Goal: Information Seeking & Learning: Learn about a topic

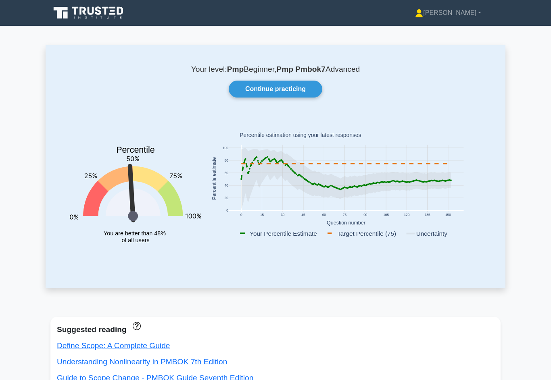
click at [303, 89] on link "Continue practicing" at bounding box center [276, 89] width 94 height 17
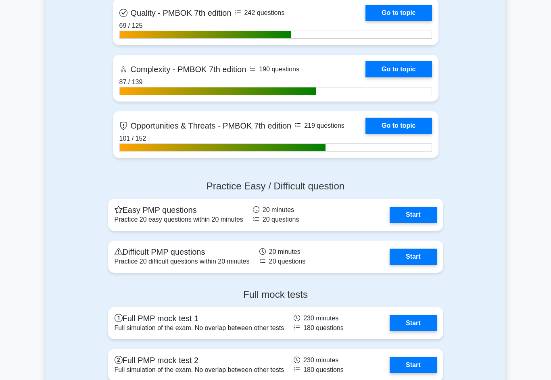
scroll to position [2497, 0]
click at [419, 263] on link "Start" at bounding box center [413, 257] width 47 height 16
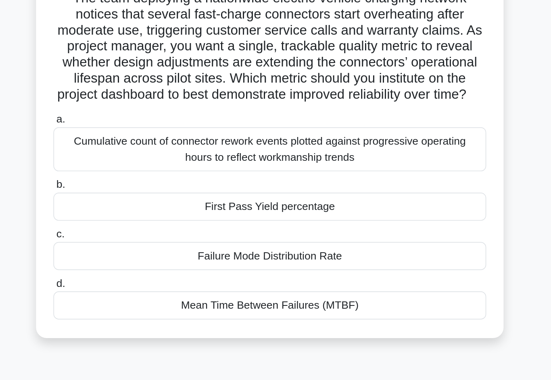
click at [262, 242] on div "Mean Time Between Failures (MTBF)" at bounding box center [275, 250] width 261 height 17
click at [145, 235] on input "d. Mean Time Between Failures (MTBF)" at bounding box center [145, 237] width 0 height 5
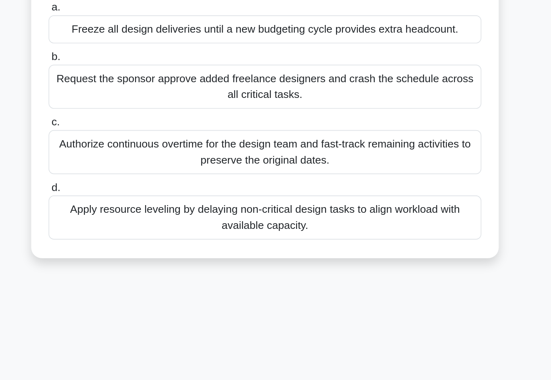
click at [285, 242] on div "Apply resource leveling by delaying non-critical design tasks to align workload…" at bounding box center [275, 255] width 261 height 27
click at [145, 235] on input "d. Apply resource leveling by delaying non-critical design tasks to align workl…" at bounding box center [145, 237] width 0 height 5
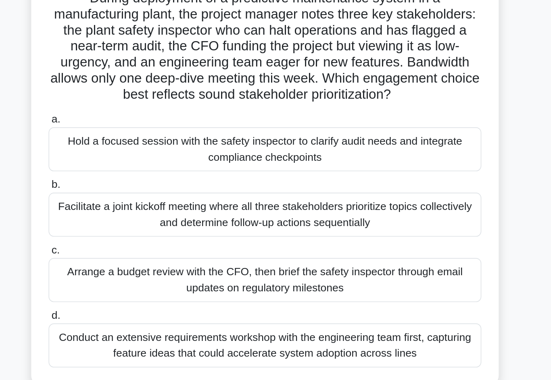
click at [285, 183] on div "Facilitate a joint kickoff meeting where all three stakeholders prioritize topi…" at bounding box center [275, 196] width 261 height 27
click at [145, 175] on input "b. Facilitate a joint kickoff meeting where all three stakeholders prioritize t…" at bounding box center [145, 177] width 0 height 5
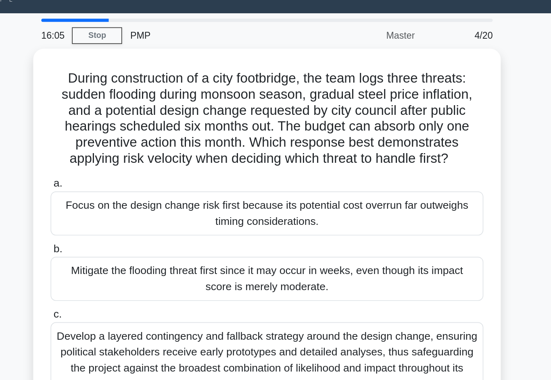
click at [280, 176] on div "Mitigate the flooding threat first since it may occur in weeks, even though its…" at bounding box center [275, 186] width 261 height 27
click at [145, 171] on input "b. Mitigate the flooding threat first since it may occur in weeks, even though …" at bounding box center [145, 168] width 0 height 5
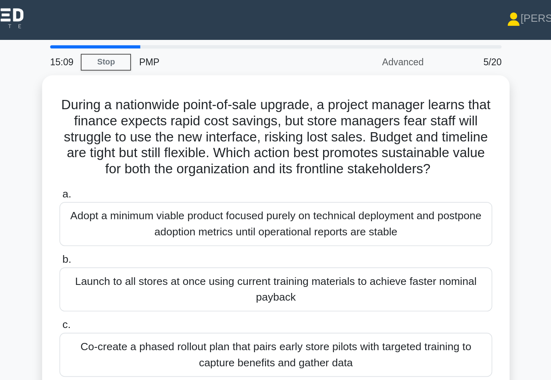
click at [289, 146] on div "Adopt a minimum viable product focused purely on technical deployment and postp…" at bounding box center [275, 137] width 261 height 27
click at [145, 122] on input "a. Adopt a minimum viable product focused purely on technical deployment and po…" at bounding box center [145, 119] width 0 height 5
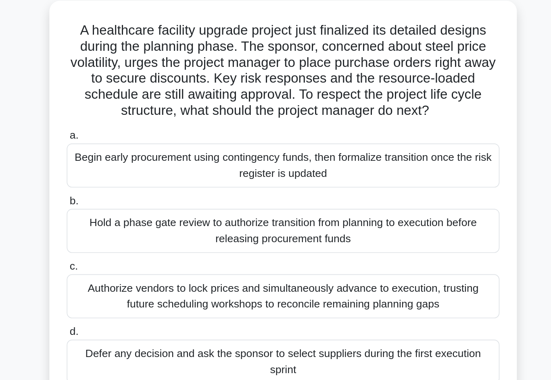
click at [288, 173] on div "Hold a phase gate review to authorize transition from planning to execution bef…" at bounding box center [275, 186] width 261 height 27
click at [145, 166] on input "b. Hold a phase gate review to authorize transition from planning to execution …" at bounding box center [145, 168] width 0 height 5
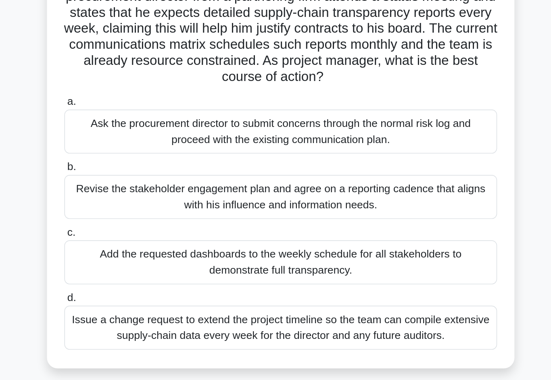
click at [293, 183] on div "Revise the stakeholder engagement plan and agree on a reporting cadence that al…" at bounding box center [275, 196] width 261 height 27
click at [145, 175] on input "b. Revise the stakeholder engagement plan and agree on a reporting cadence that…" at bounding box center [145, 177] width 0 height 5
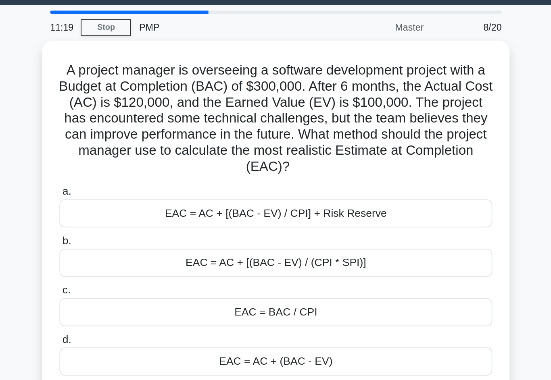
click at [273, 143] on div "EAC = AC + [(BAC - EV) / CPI] + Risk Reserve" at bounding box center [275, 151] width 261 height 17
click at [145, 140] on input "a. EAC = AC + [(BAC - EV) / CPI] + Risk Reserve" at bounding box center [145, 138] width 0 height 5
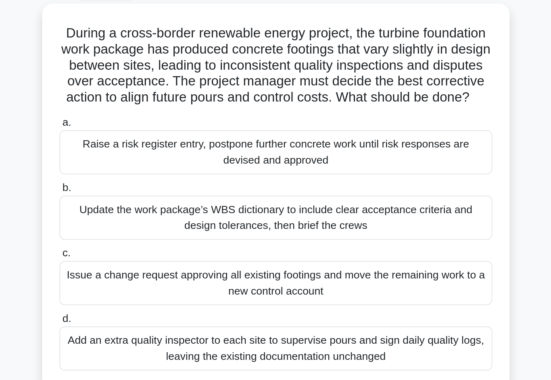
click at [277, 163] on div "Update the work package’s WBS dictionary to include clear acceptance criteria a…" at bounding box center [275, 176] width 261 height 27
click at [145, 156] on input "b. Update the work package’s WBS dictionary to include clear acceptance criteri…" at bounding box center [145, 158] width 0 height 5
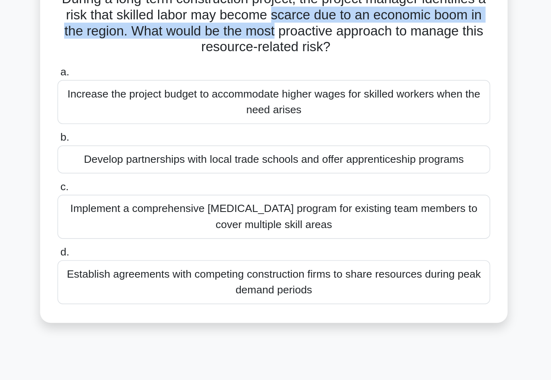
click at [327, 134] on div "During a long-term construction project, the project manager identifies a risk …" at bounding box center [276, 158] width 460 height 223
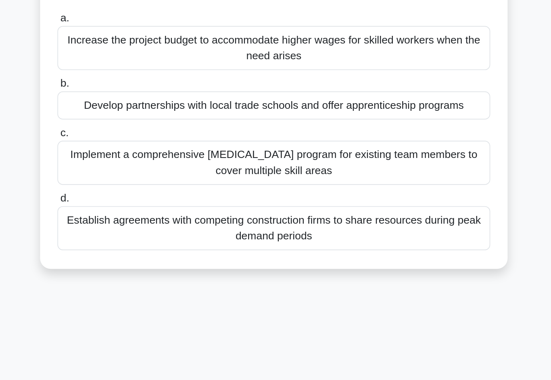
click at [278, 184] on div "Implement a comprehensive cross-training program for existing team members to c…" at bounding box center [275, 197] width 261 height 27
click at [145, 176] on input "c. Implement a comprehensive cross-training program for existing team members t…" at bounding box center [145, 178] width 0 height 5
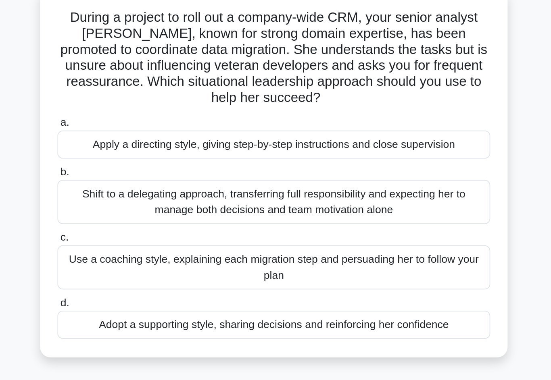
click at [145, 203] on div "Use a coaching style, explaining each migration step and persuading her to foll…" at bounding box center [275, 216] width 261 height 27
click at [145, 196] on input "c. Use a coaching style, explaining each migration step and persuading her to f…" at bounding box center [145, 198] width 0 height 5
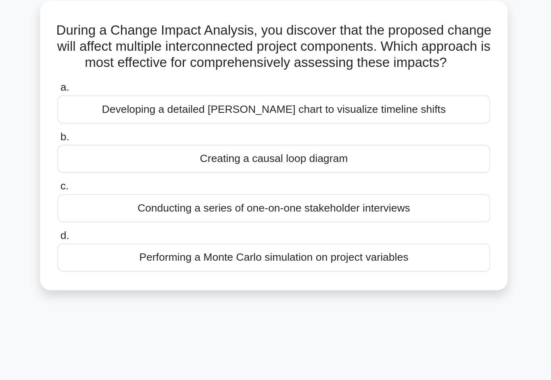
click at [278, 194] on div "Performing a Monte Carlo simulation on project variables" at bounding box center [275, 202] width 261 height 17
click at [145, 187] on input "d. Performing a Monte Carlo simulation on project variables" at bounding box center [145, 189] width 0 height 5
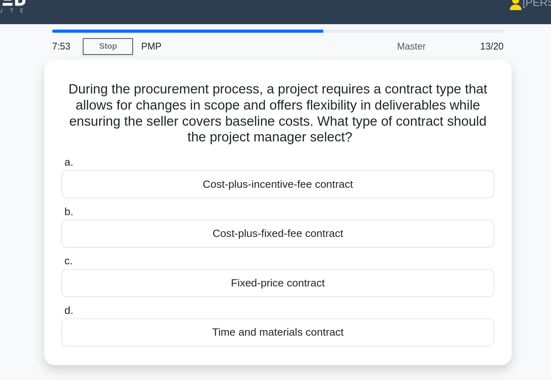
click at [269, 204] on div "Time and materials contract" at bounding box center [275, 212] width 261 height 17
click at [145, 200] on input "d. Time and materials contract" at bounding box center [145, 198] width 0 height 5
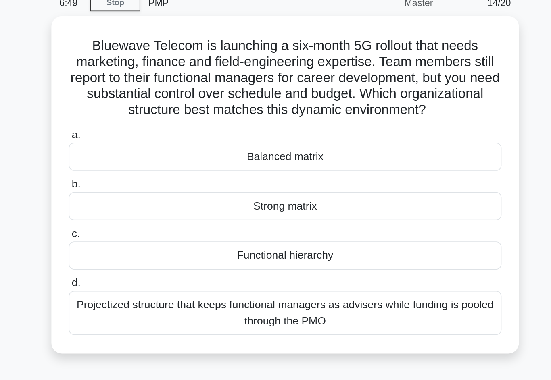
click at [278, 213] on div "Projectized structure that keeps functional managers as advisers while funding …" at bounding box center [275, 226] width 261 height 27
click at [145, 206] on input "d. Projectized structure that keeps functional managers as advisers while fundi…" at bounding box center [145, 208] width 0 height 5
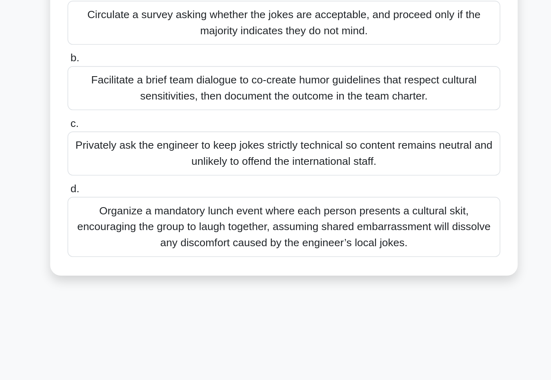
scroll to position [1, 0]
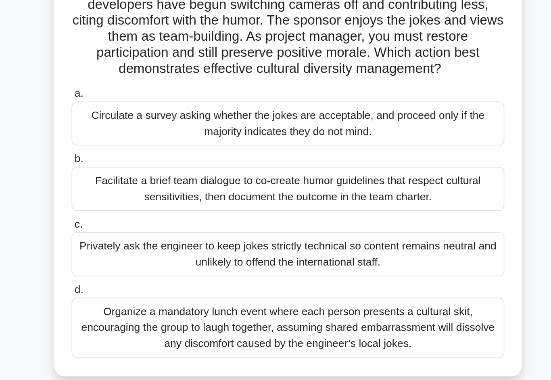
click at [285, 221] on div "Privately ask the engineer to keep jokes strictly technical so content remains …" at bounding box center [275, 234] width 261 height 27
click at [145, 214] on input "c. Privately ask the engineer to keep jokes strictly technical so content remai…" at bounding box center [145, 216] width 0 height 5
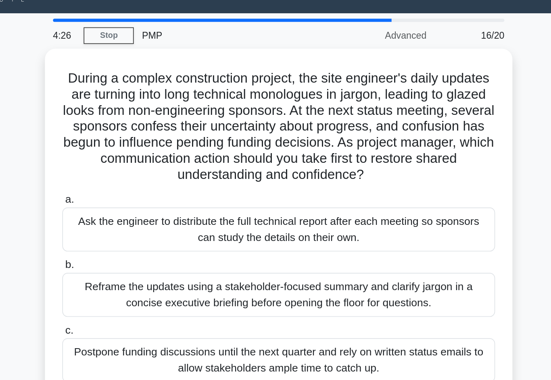
scroll to position [18, 0]
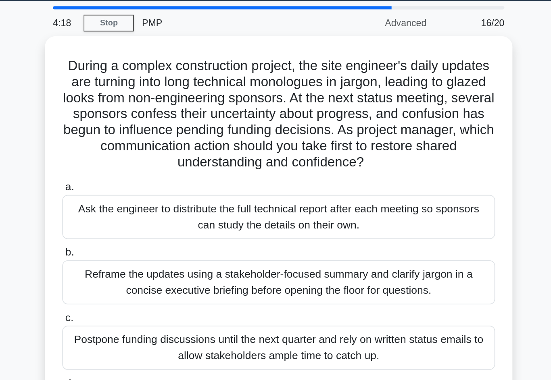
click at [292, 182] on div "Reframe the updates using a stakeholder-focused summary and clarify jargon in a…" at bounding box center [275, 178] width 261 height 27
click at [145, 163] on input "b. Reframe the updates using a stakeholder-focused summary and clarify jargon i…" at bounding box center [145, 160] width 0 height 5
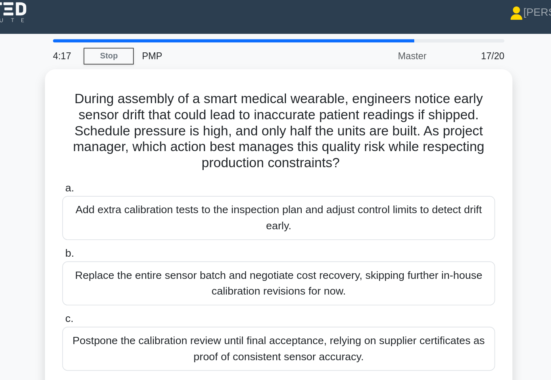
scroll to position [0, 0]
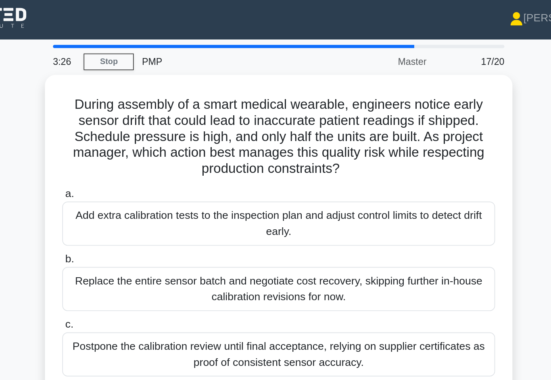
click at [286, 135] on div "Add extra calibration tests to the inspection plan and adjust control limits to…" at bounding box center [275, 137] width 261 height 27
click at [145, 122] on input "a. Add extra calibration tests to the inspection plan and adjust control limits…" at bounding box center [145, 119] width 0 height 5
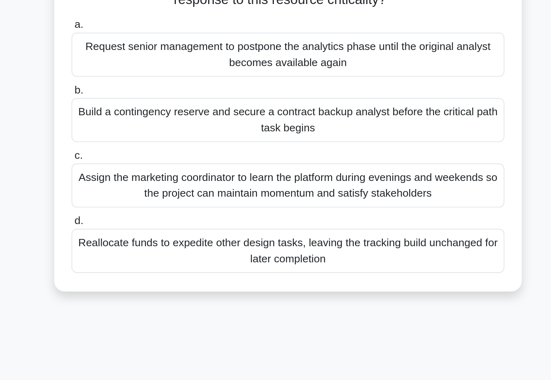
click at [287, 252] on div "Reallocate funds to expedite other design tasks, leaving the tracking build unc…" at bounding box center [275, 265] width 261 height 27
click at [145, 245] on input "d. Reallocate funds to expedite other design tasks, leaving the tracking build …" at bounding box center [145, 247] width 0 height 5
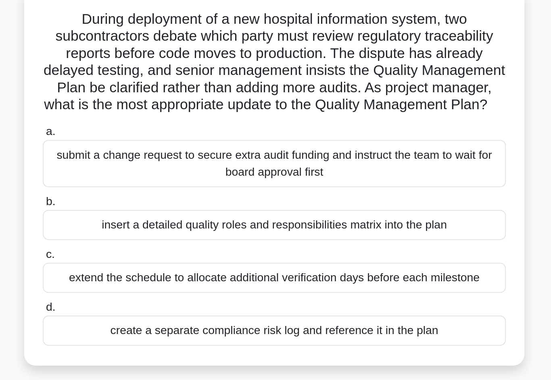
click at [259, 173] on div "insert a detailed quality roles and responsibilities matrix into the plan" at bounding box center [275, 181] width 261 height 17
click at [145, 166] on input "b. insert a detailed quality roles and responsibilities matrix into the plan" at bounding box center [145, 168] width 0 height 5
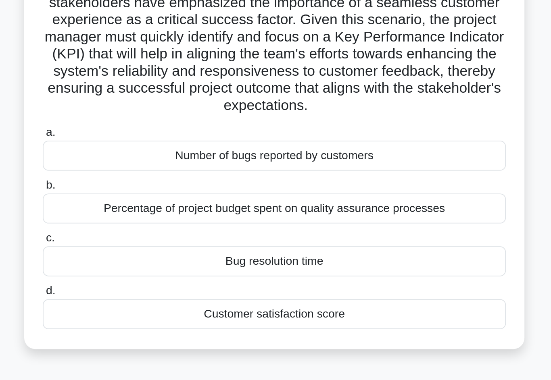
click at [246, 261] on div "Bug resolution time" at bounding box center [275, 269] width 261 height 17
click at [145, 254] on input "c. Bug resolution time" at bounding box center [145, 256] width 0 height 5
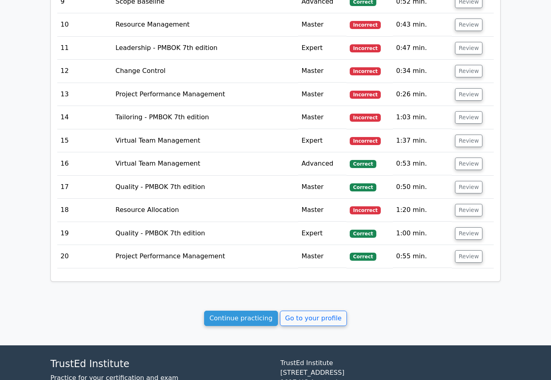
scroll to position [1309, 0]
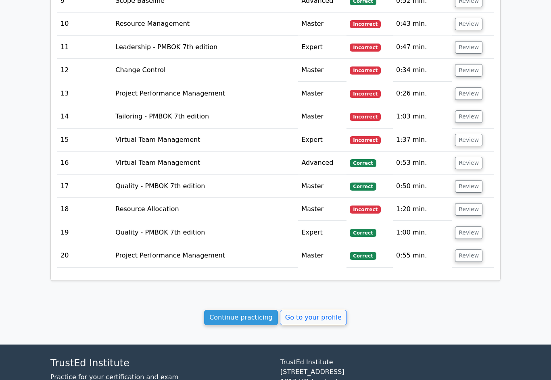
click at [472, 250] on button "Review" at bounding box center [468, 256] width 27 height 13
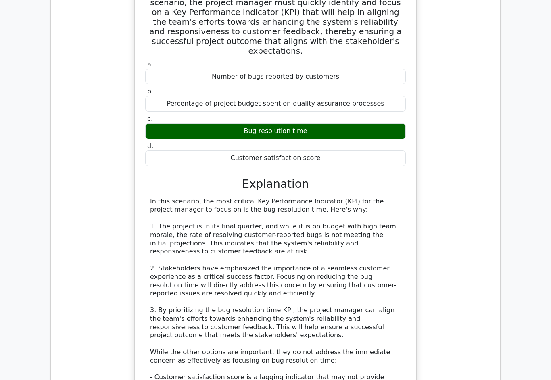
scroll to position [1683, 0]
